Goal: Information Seeking & Learning: Learn about a topic

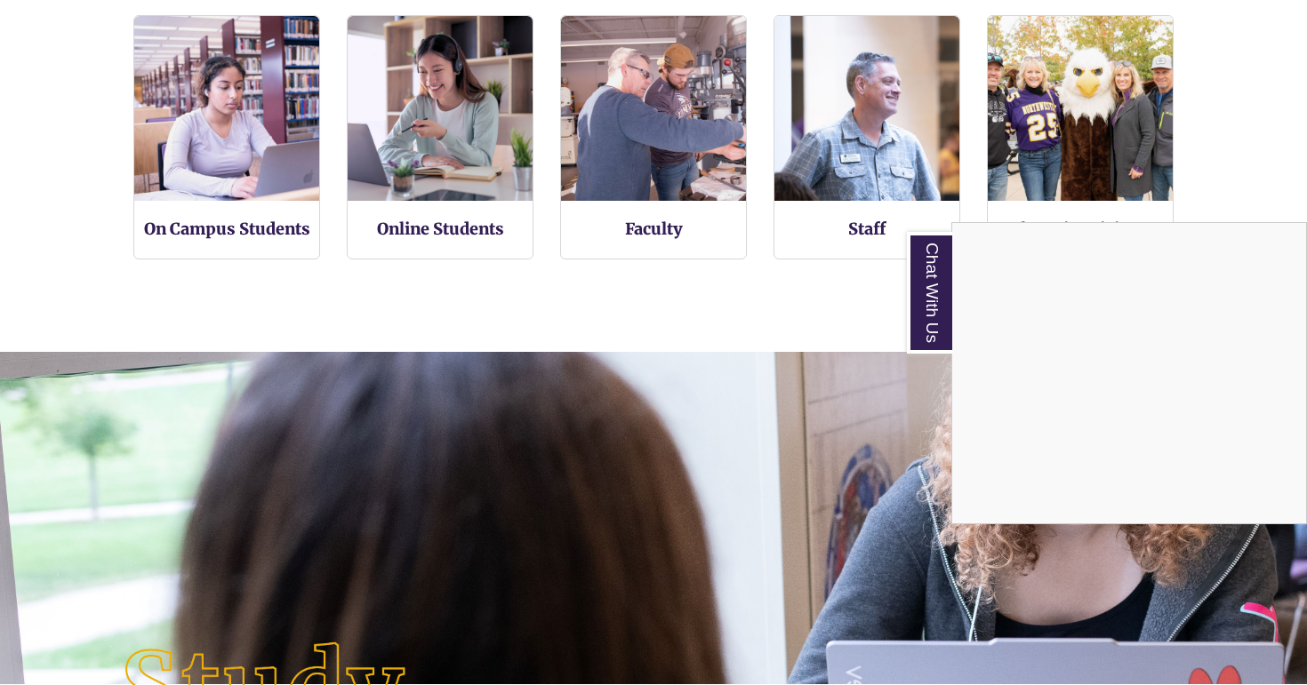
scroll to position [1401, 0]
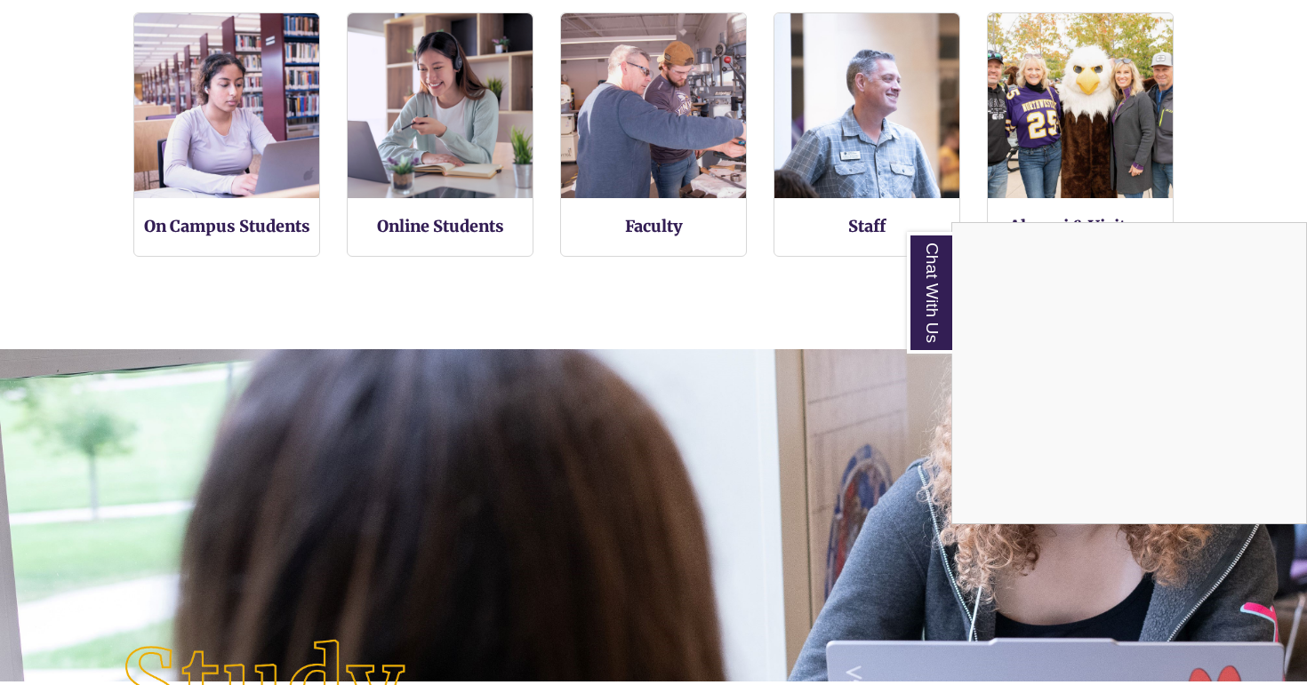
click at [935, 316] on link "Chat With Us" at bounding box center [929, 293] width 45 height 122
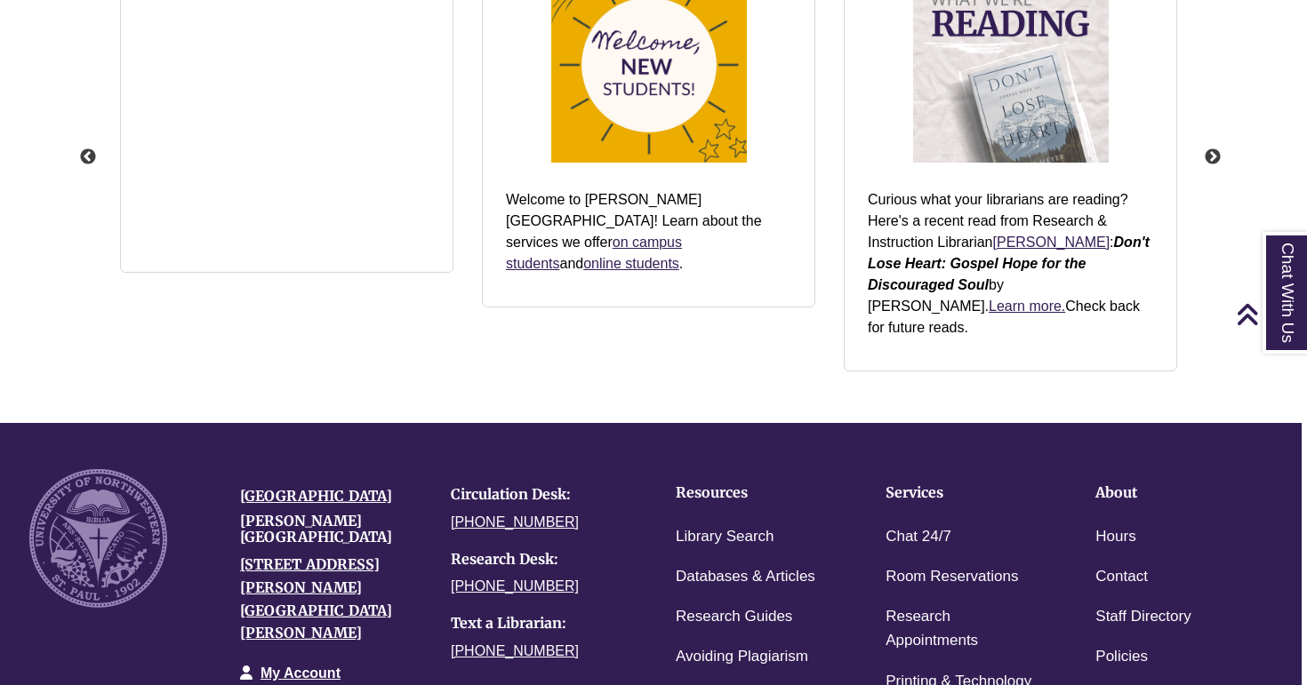
scroll to position [2095, 5]
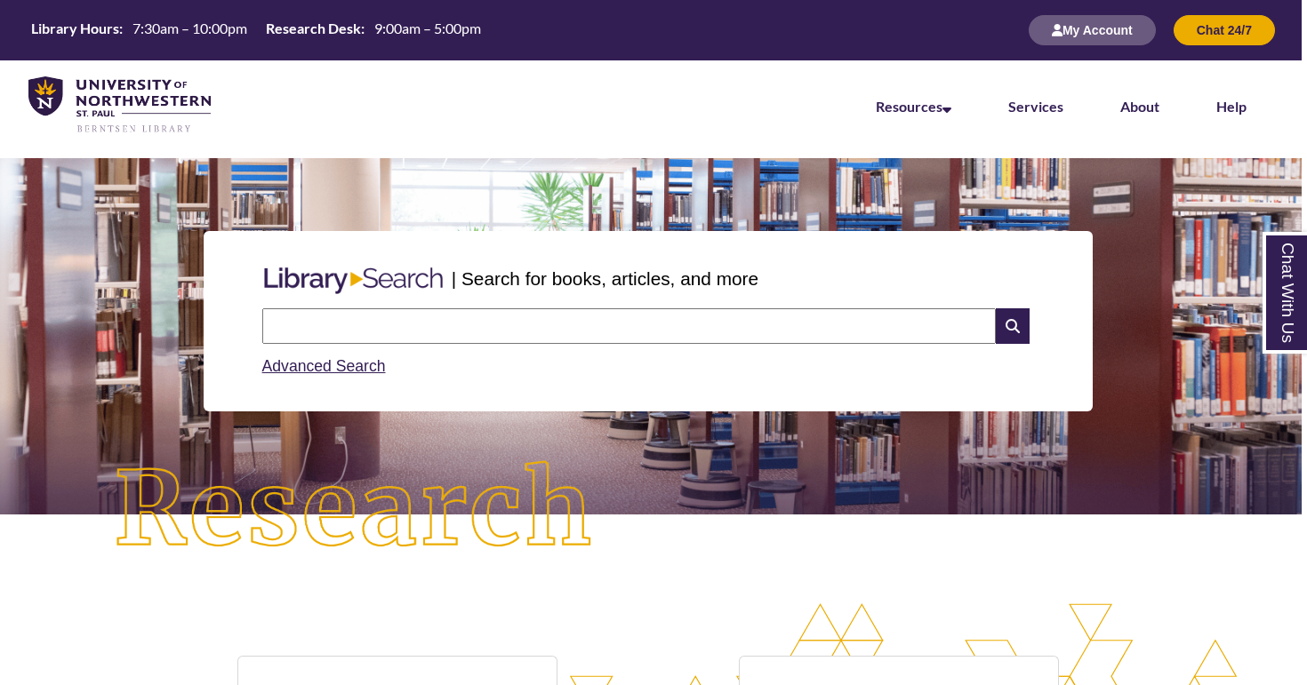
click at [666, 323] on input "text" at bounding box center [628, 326] width 733 height 36
type input "**********"
click at [329, 315] on input "text" at bounding box center [628, 326] width 733 height 36
type input "**********"
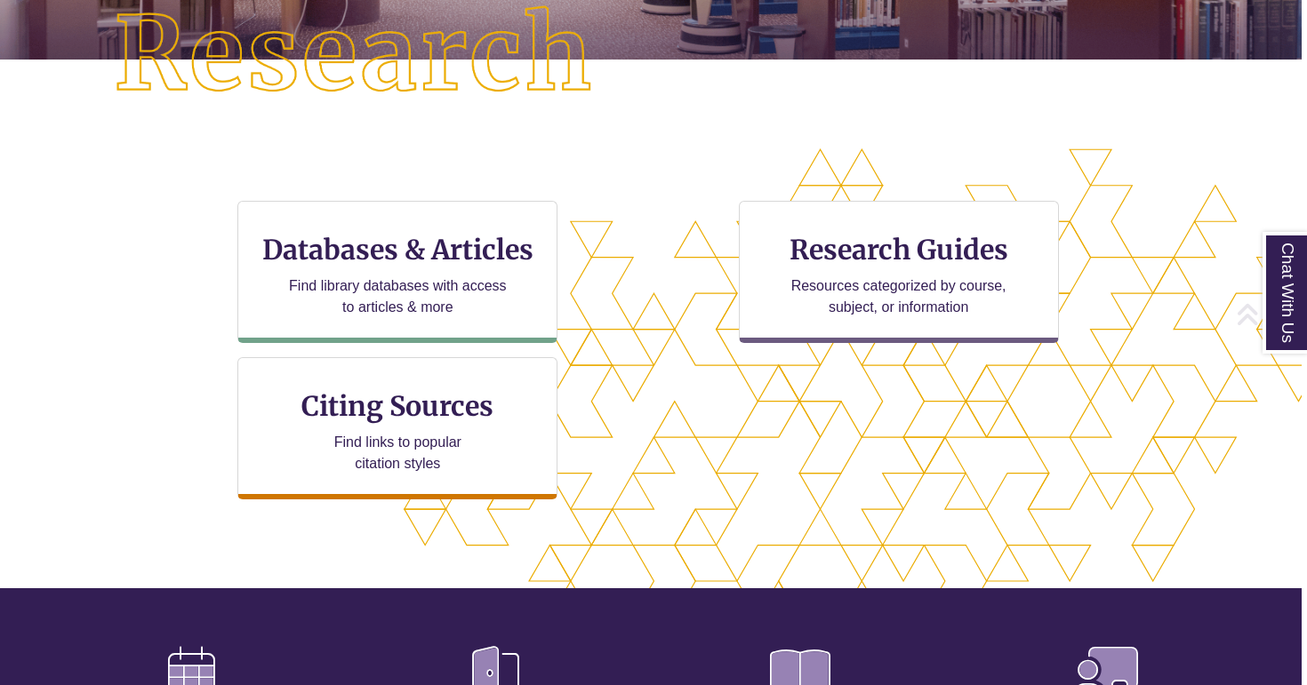
scroll to position [650, 5]
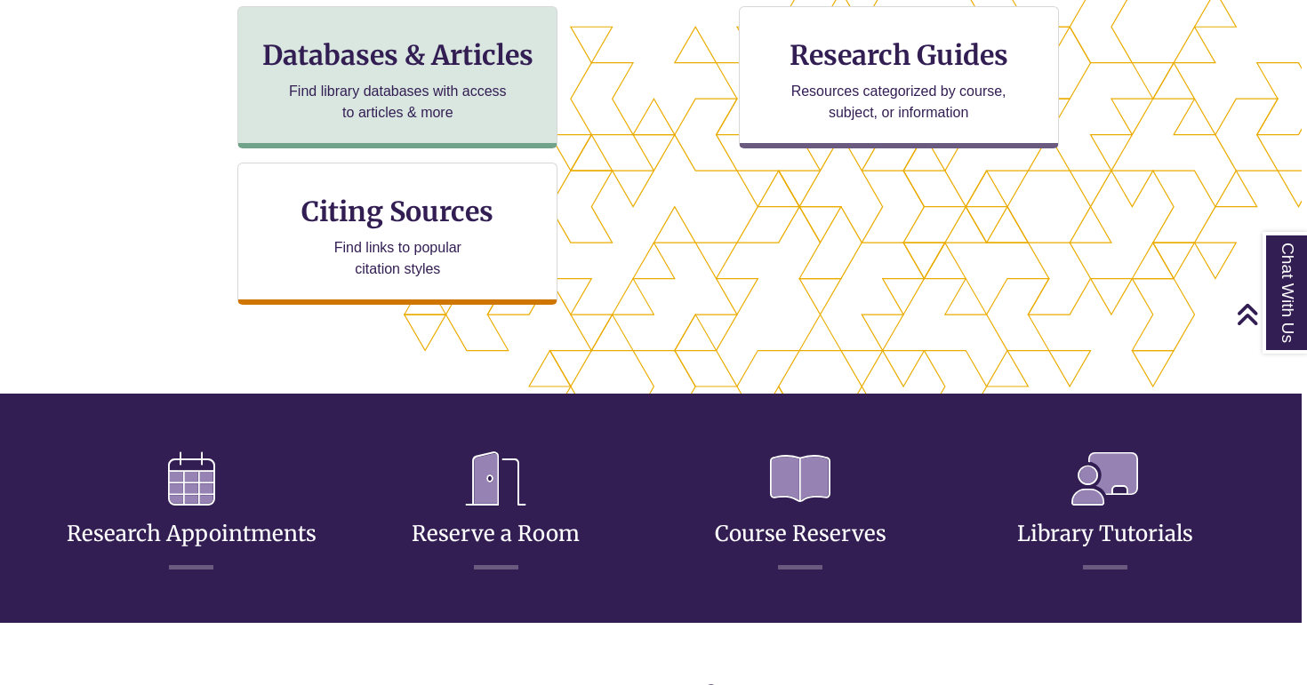
click at [431, 69] on h3 "Databases & Articles" at bounding box center [397, 55] width 290 height 34
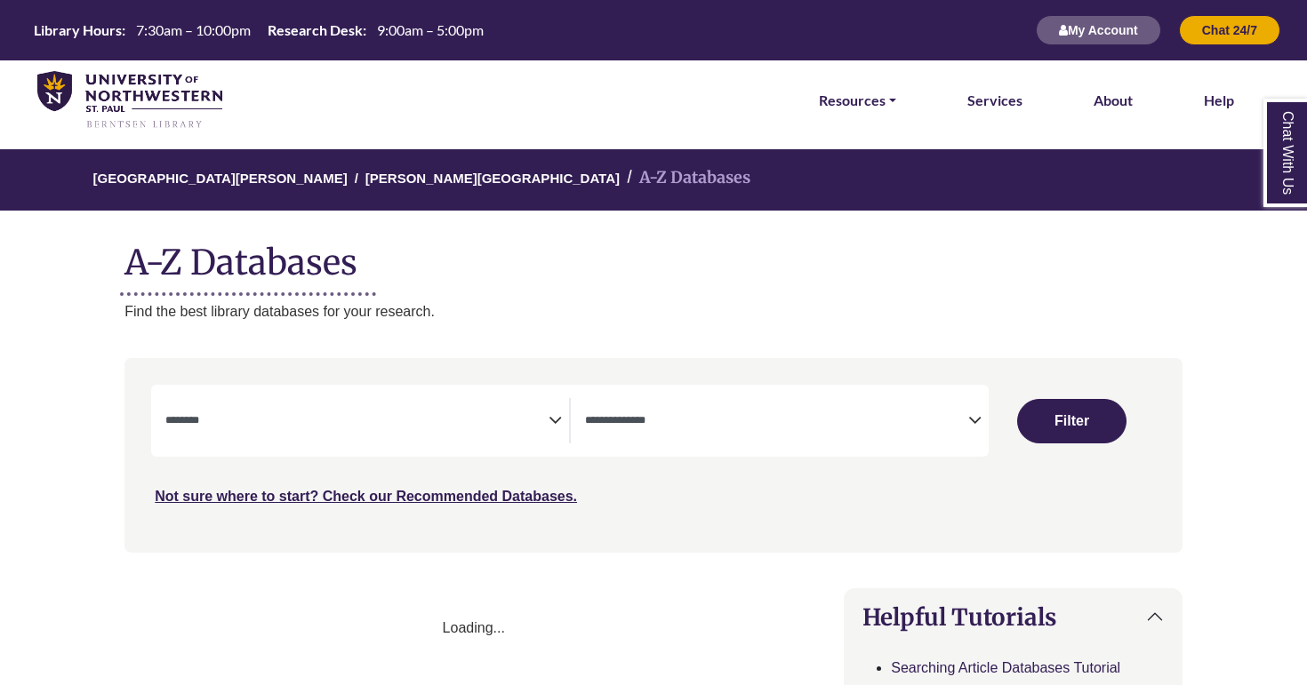
select select "Database Subject Filter"
select select "Database Types Filter"
select select "Database Subject Filter"
select select "Database Types Filter"
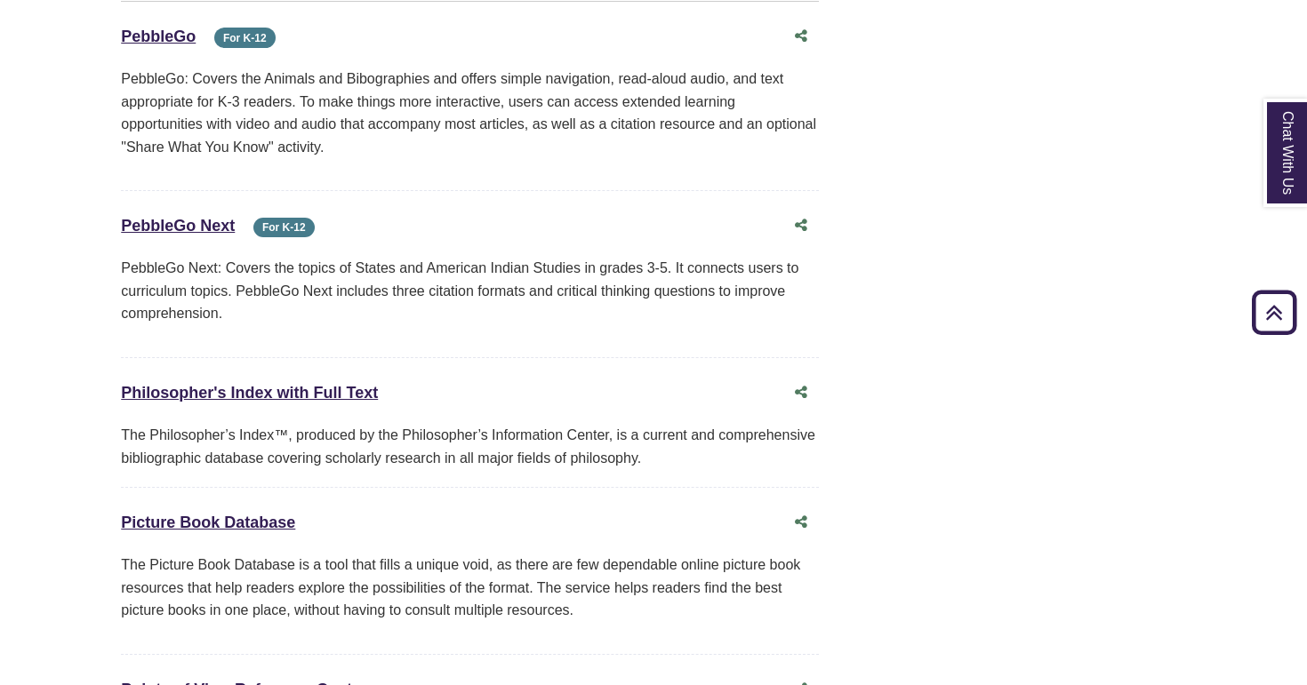
scroll to position [12241, 4]
click at [335, 682] on link "Points of View Reference Center This link opens in a new window" at bounding box center [244, 691] width 246 height 18
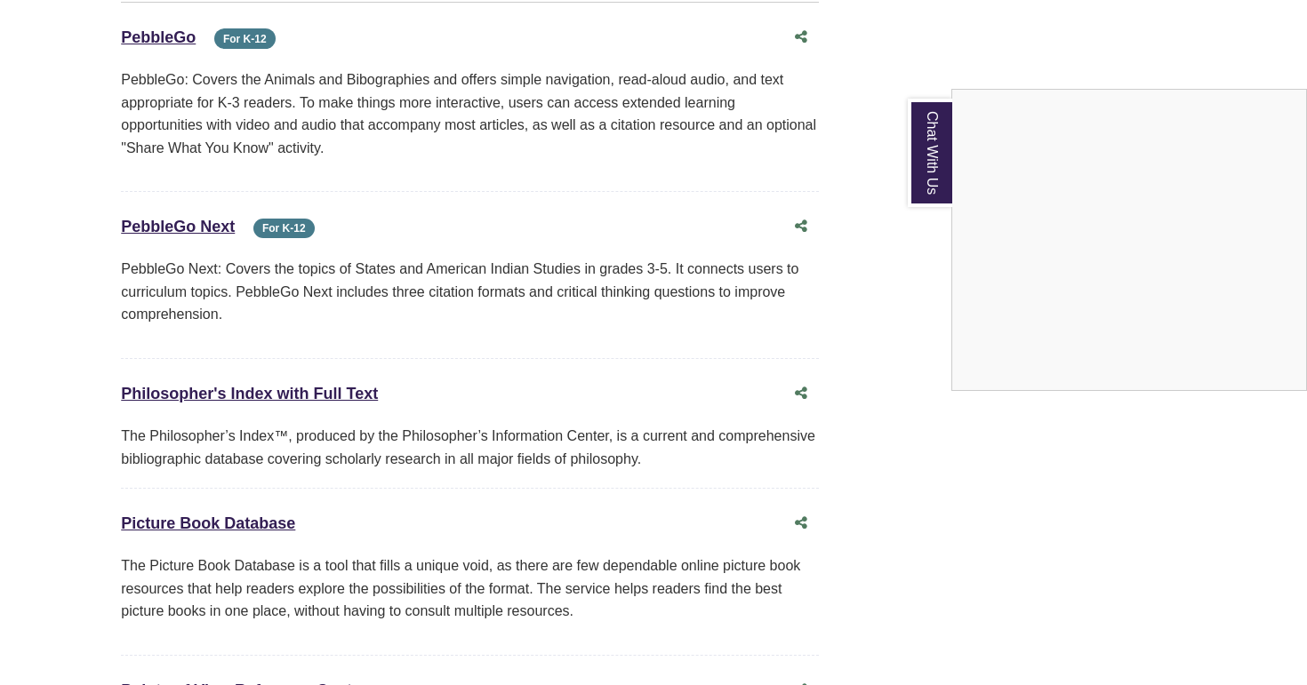
click at [203, 509] on div "Chat With Us" at bounding box center [653, 342] width 1307 height 685
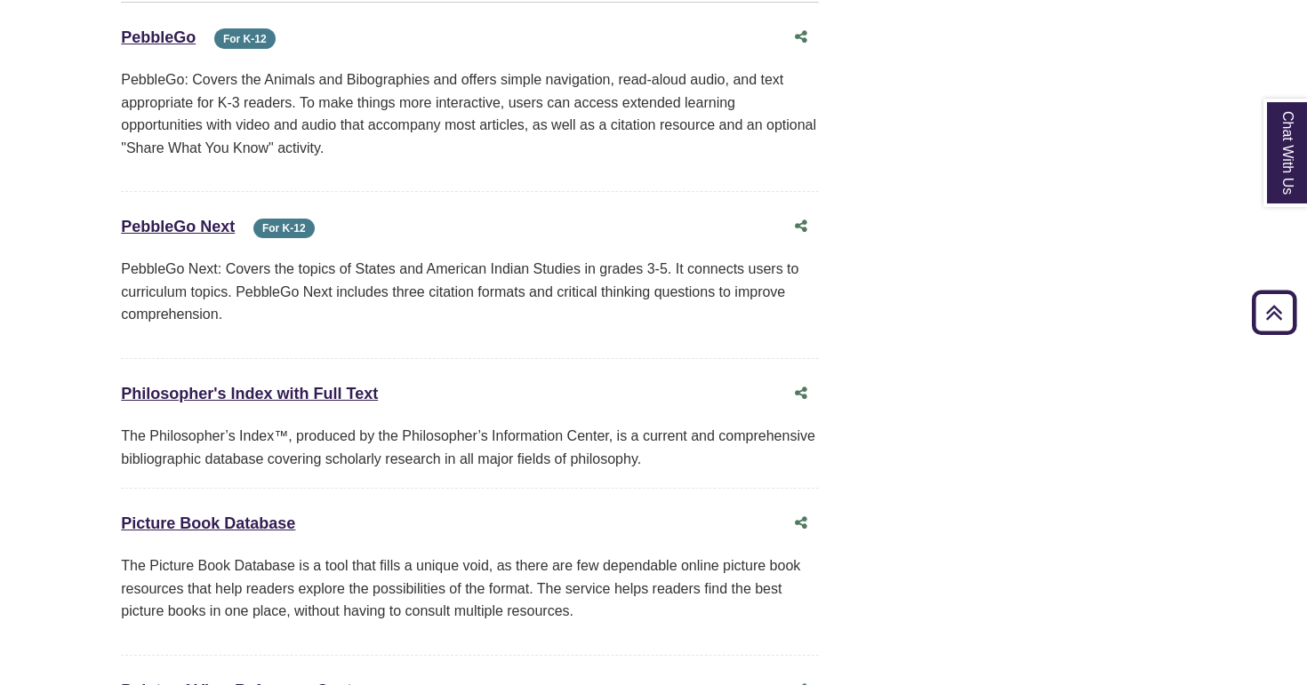
click at [203, 682] on link "Points of View Reference Center This link opens in a new window" at bounding box center [244, 691] width 246 height 18
click at [229, 682] on link "Points of View Reference Center This link opens in a new window" at bounding box center [244, 691] width 246 height 18
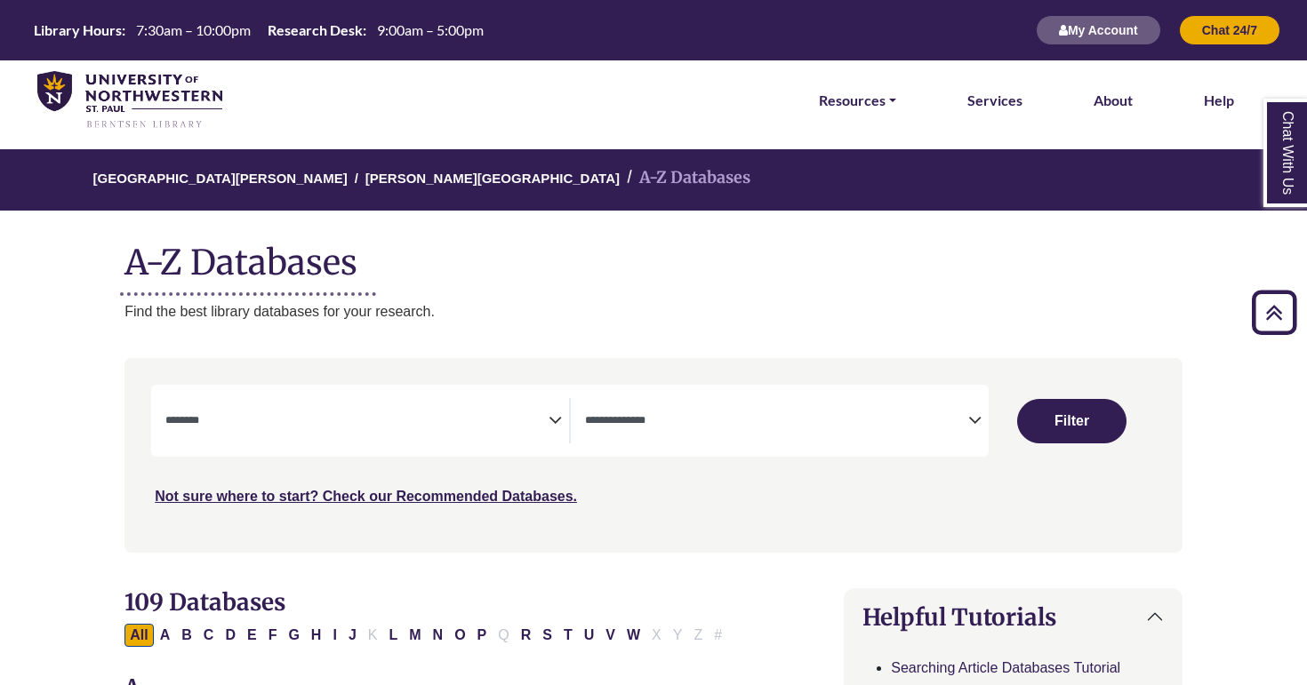
select select "Database Subject Filter"
select select "Database Types Filter"
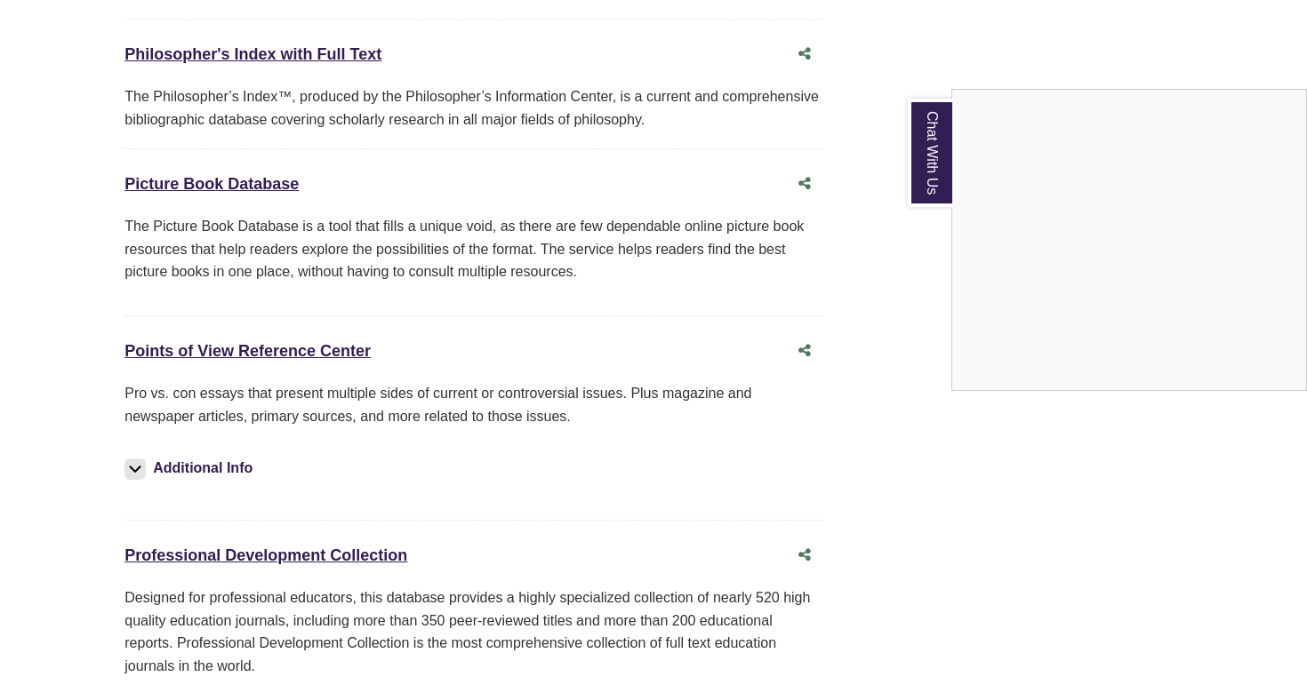
scroll to position [12569, 0]
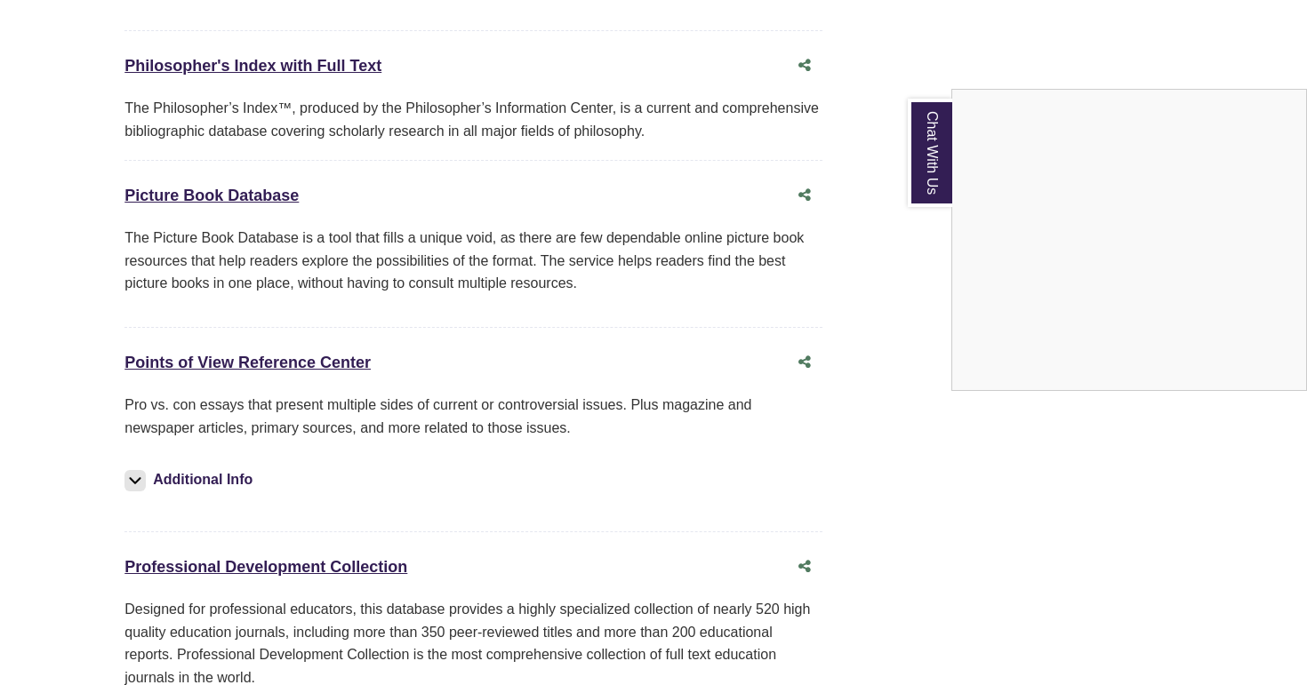
click at [280, 173] on div "Chat With Us" at bounding box center [653, 342] width 1307 height 685
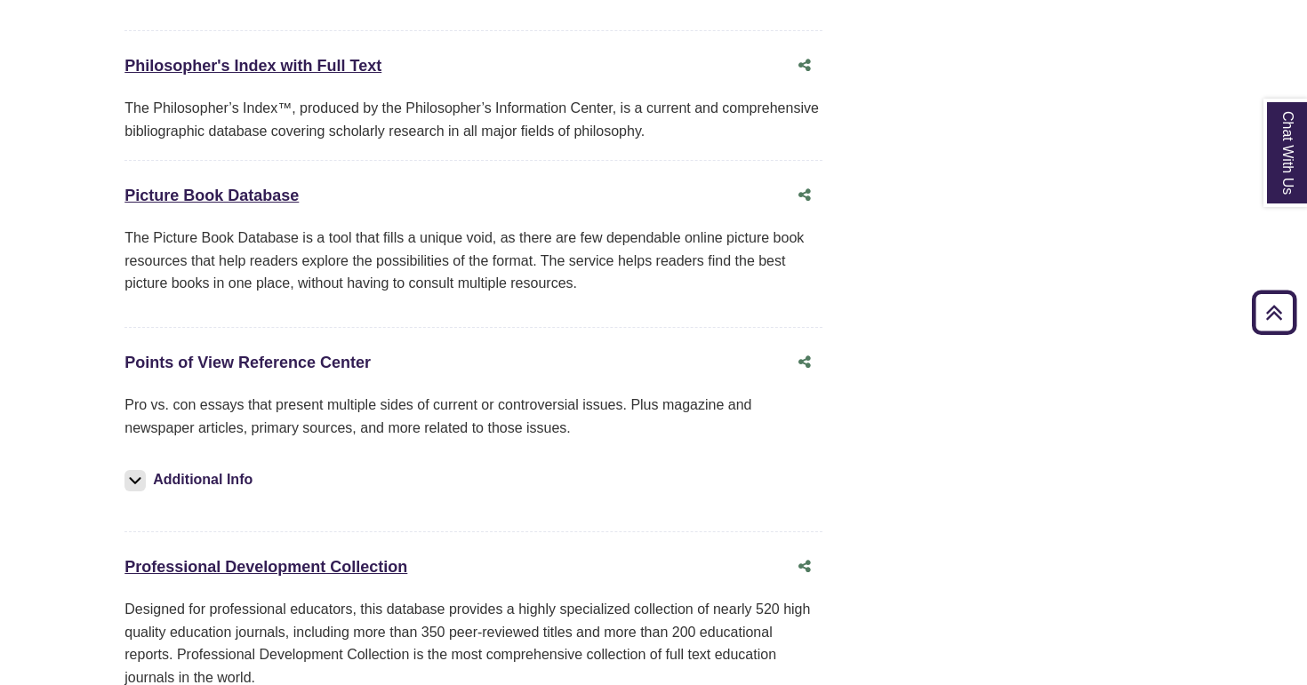
click at [277, 354] on link "Points of View Reference Center This link opens in a new window" at bounding box center [247, 363] width 246 height 18
click at [1301, 154] on link "Chat With Us" at bounding box center [1285, 153] width 44 height 108
